Goal: Check status: Check status

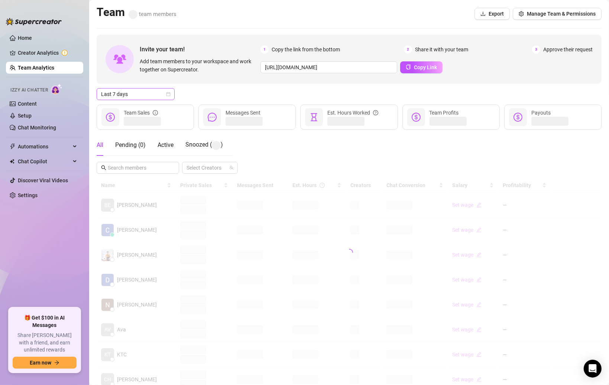
click at [167, 93] on icon "calendar" at bounding box center [169, 94] width 4 height 4
click at [126, 159] on div "Custom date" at bounding box center [136, 156] width 66 height 8
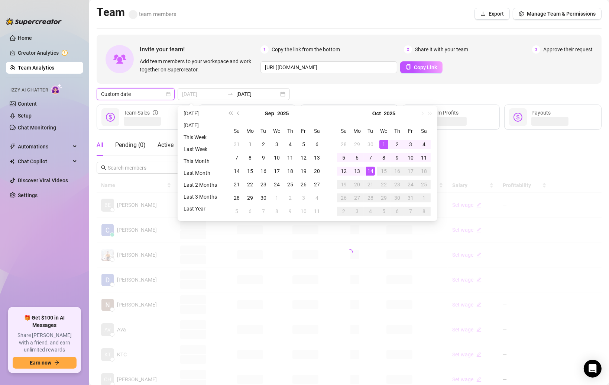
type input "[DATE]"
click at [382, 140] on div "1" at bounding box center [383, 144] width 9 height 9
type input "[DATE]"
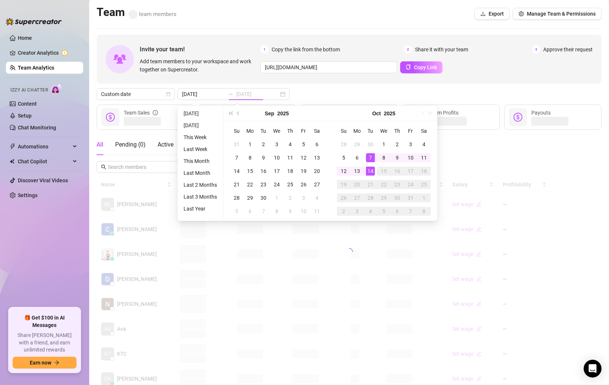
click at [372, 170] on div "14" at bounding box center [370, 171] width 9 height 9
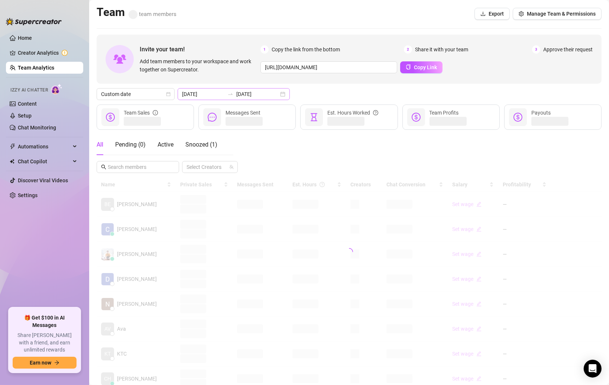
click at [264, 94] on div "[DATE] [DATE]" at bounding box center [234, 94] width 112 height 12
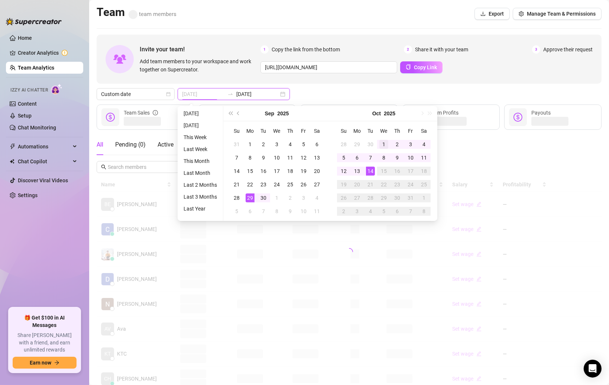
type input "[DATE]"
click at [382, 141] on div "1" at bounding box center [383, 144] width 9 height 9
type input "[DATE]"
click at [367, 172] on div "14" at bounding box center [370, 171] width 9 height 9
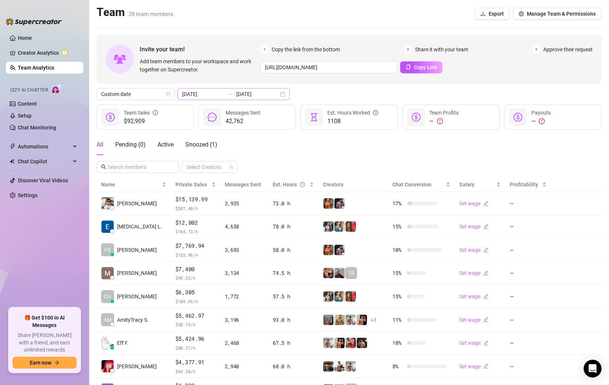
click at [265, 91] on div "[DATE] [DATE]" at bounding box center [234, 94] width 112 height 12
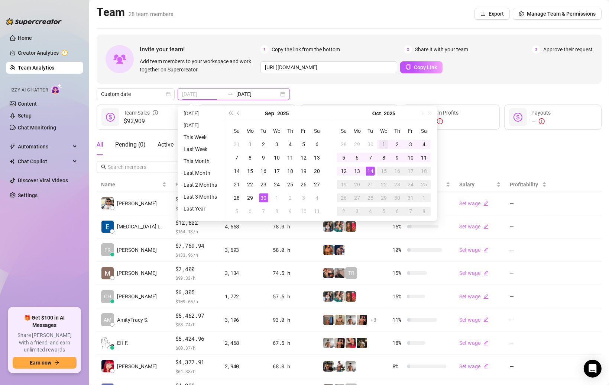
type input "[DATE]"
click at [381, 143] on div "1" at bounding box center [383, 144] width 9 height 9
type input "[DATE]"
click at [370, 168] on div "14" at bounding box center [370, 171] width 9 height 9
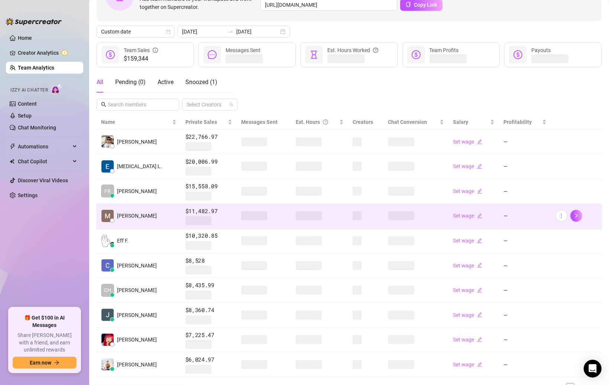
scroll to position [98, 0]
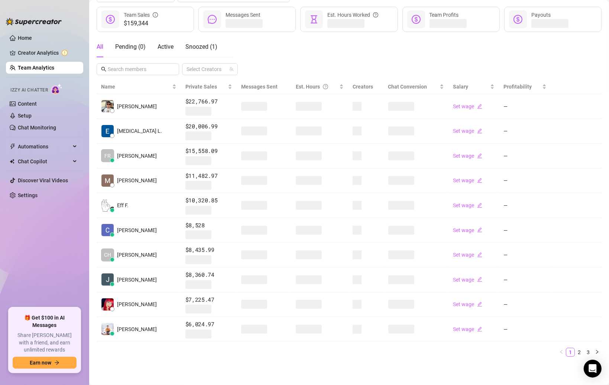
click at [45, 249] on ul "Home Creator Analytics Team Analytics Izzy AI Chatter Content Setup Chat Monito…" at bounding box center [44, 166] width 77 height 275
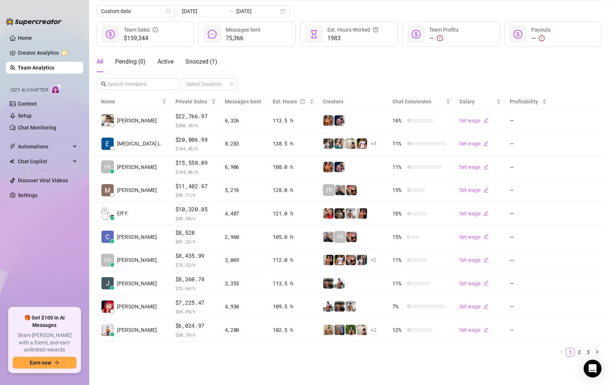
scroll to position [83, 0]
click at [18, 35] on link "Home" at bounding box center [25, 38] width 14 height 6
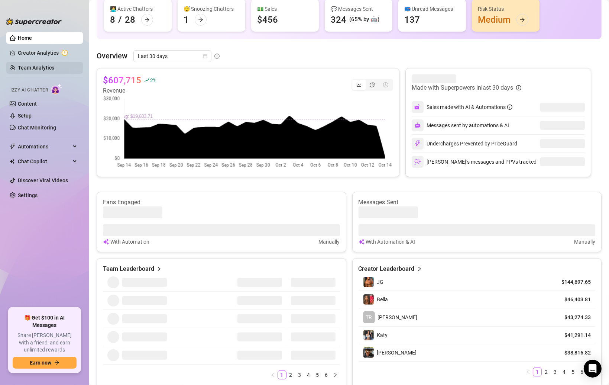
click at [32, 67] on link "Team Analytics" at bounding box center [36, 68] width 36 height 6
